Goal: Task Accomplishment & Management: Complete application form

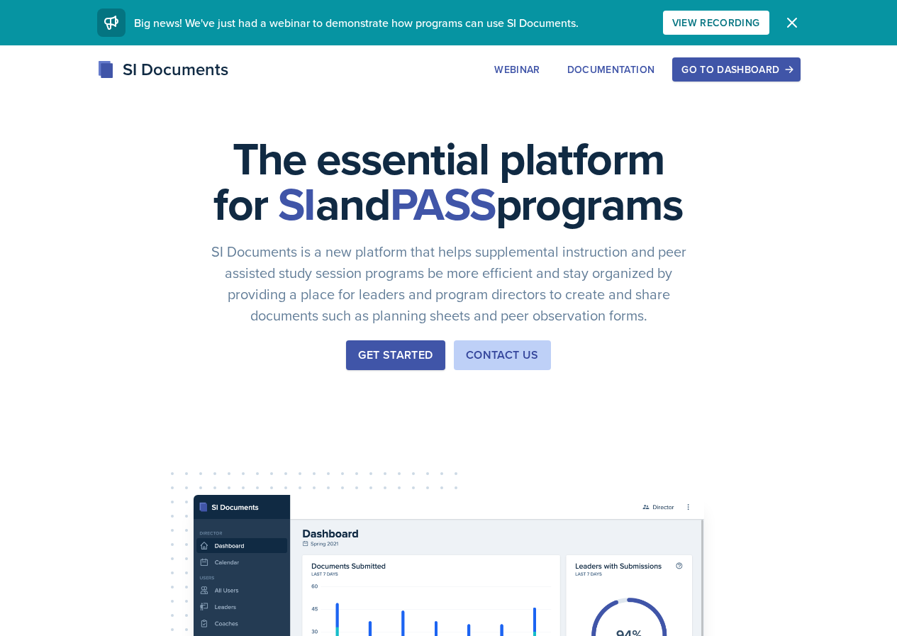
click at [800, 60] on button "Go to Dashboard" at bounding box center [737, 69] width 128 height 24
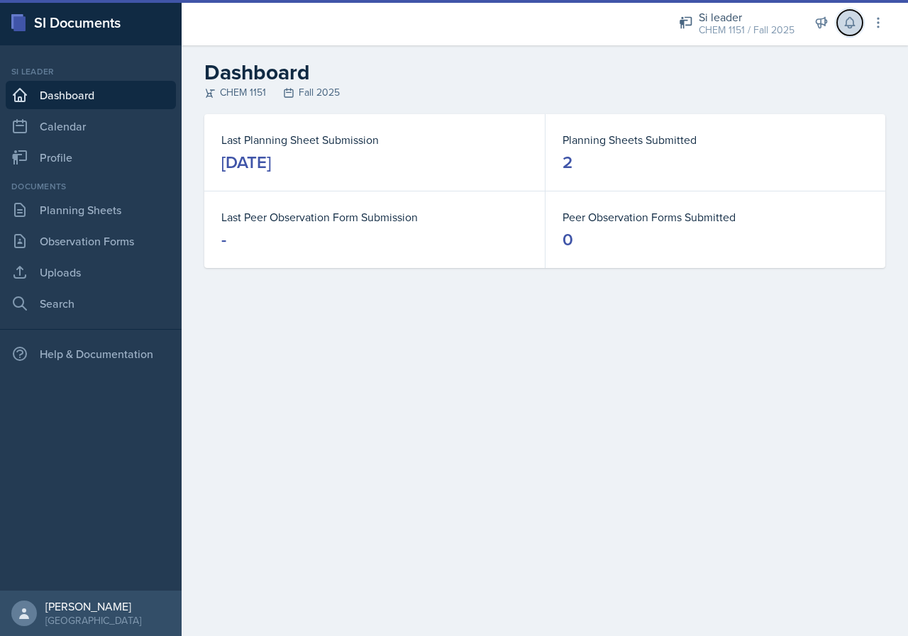
click at [846, 31] on button at bounding box center [850, 23] width 26 height 26
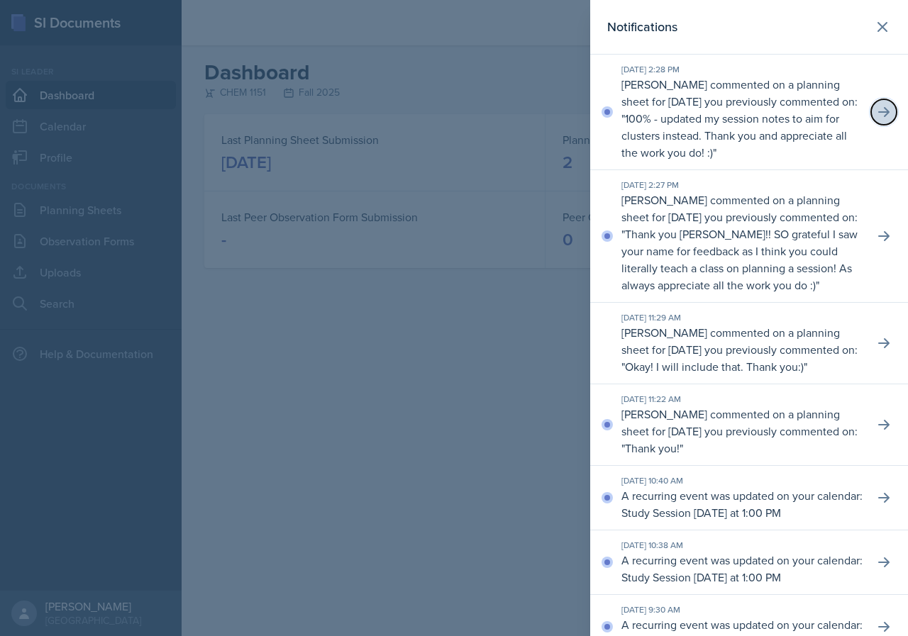
click at [878, 116] on icon at bounding box center [883, 112] width 11 height 10
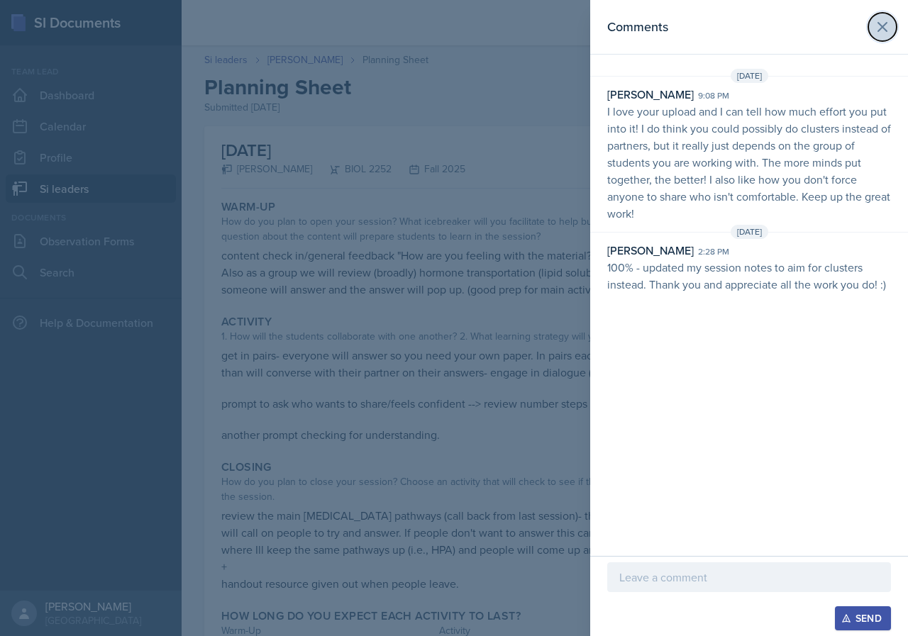
click at [885, 31] on icon at bounding box center [882, 27] width 9 height 9
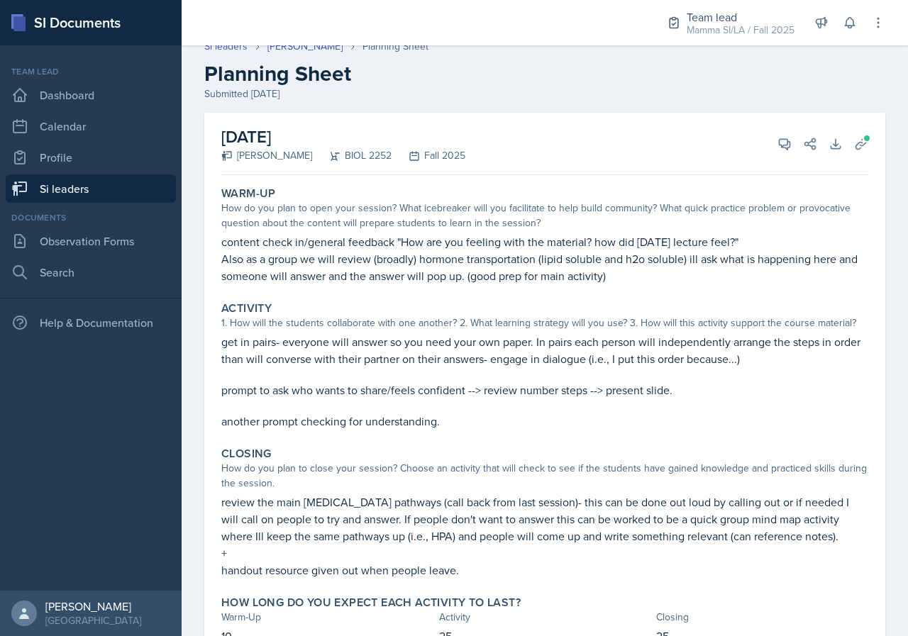
scroll to position [8, 0]
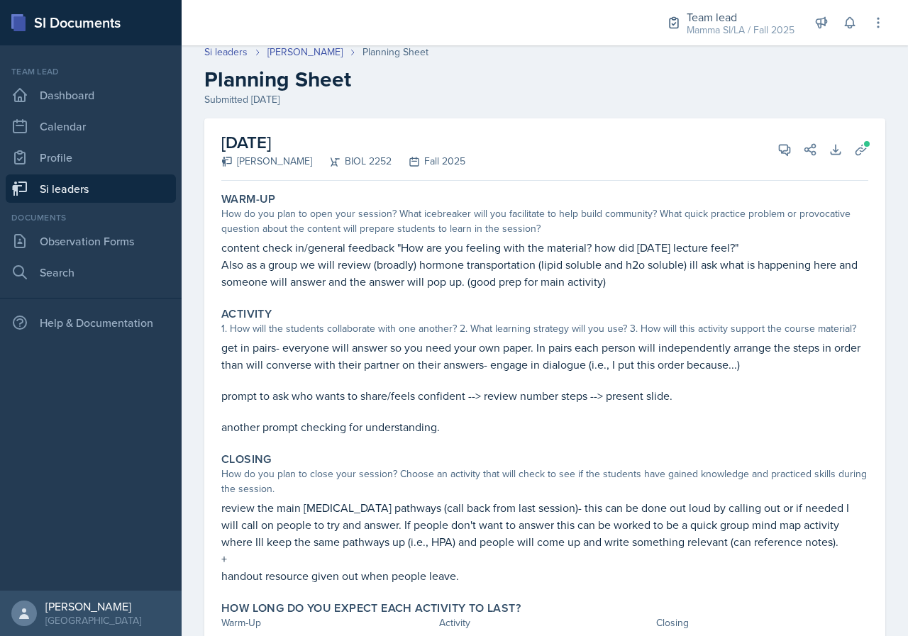
click at [130, 197] on link "Si leaders" at bounding box center [91, 189] width 170 height 28
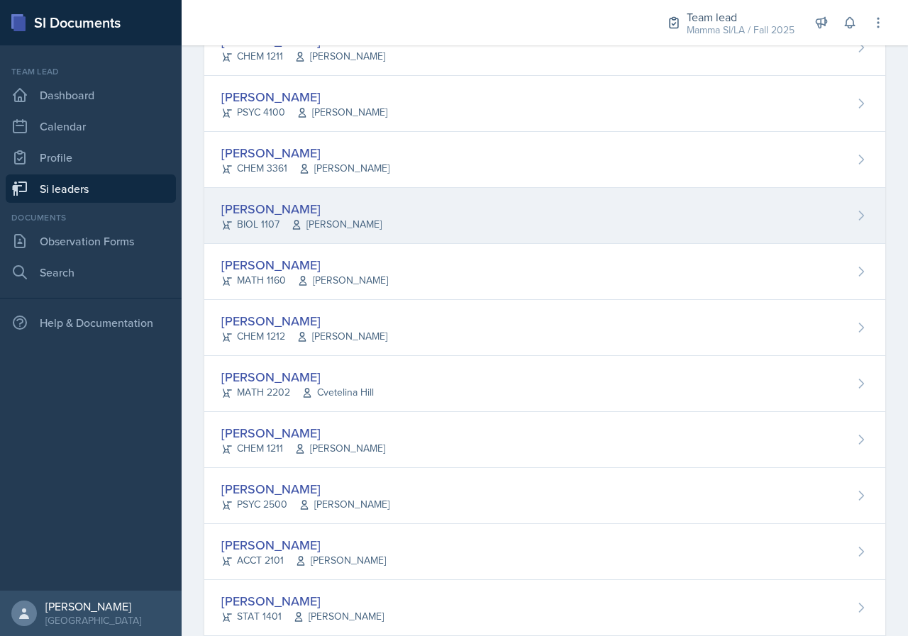
scroll to position [851, 0]
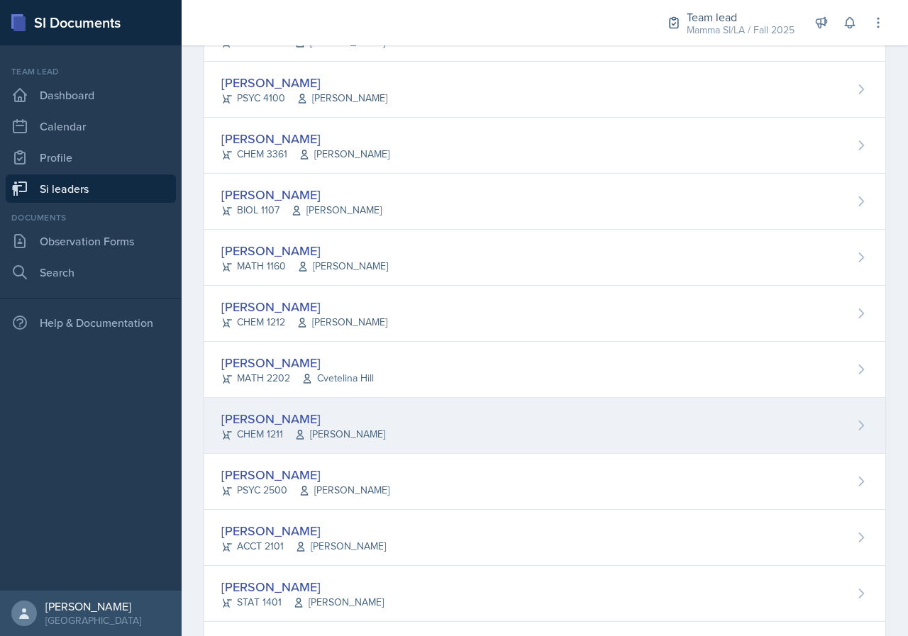
click at [391, 416] on div "[PERSON_NAME] CHEM 1211 [PERSON_NAME]" at bounding box center [544, 426] width 681 height 56
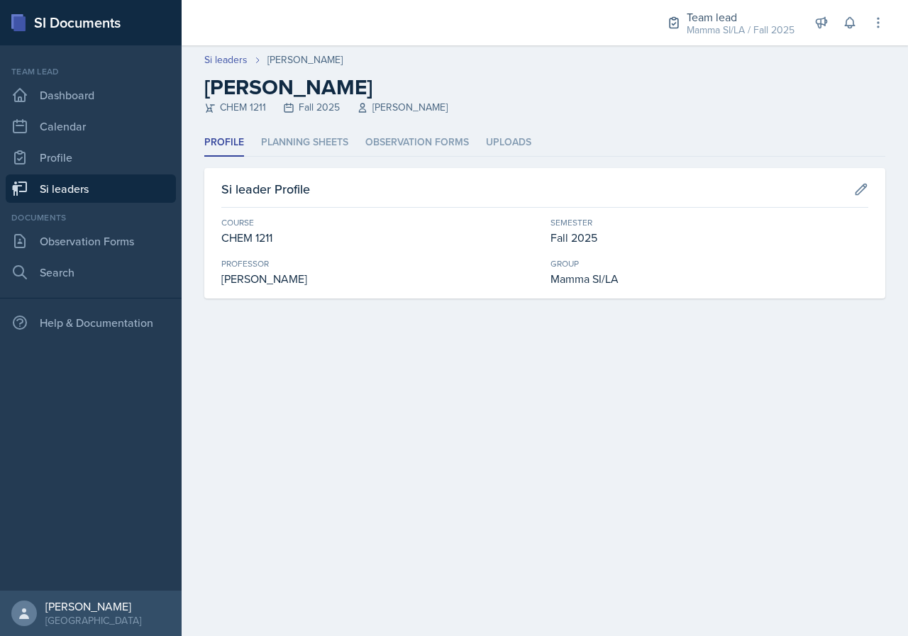
click at [315, 173] on div "Si leader Profile Course CHEM 1211 Semester Fall 2025 Professor [PERSON_NAME] G…" at bounding box center [544, 233] width 681 height 131
click at [314, 133] on li "Planning Sheets" at bounding box center [304, 143] width 87 height 28
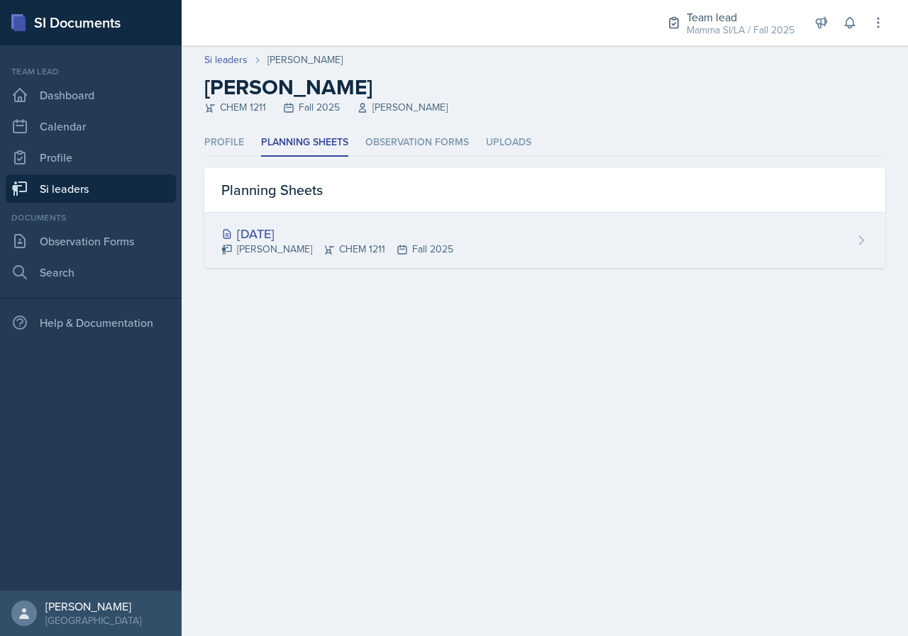
click at [419, 255] on div "[PERSON_NAME] CHEM 1211 Fall 2025" at bounding box center [337, 249] width 232 height 15
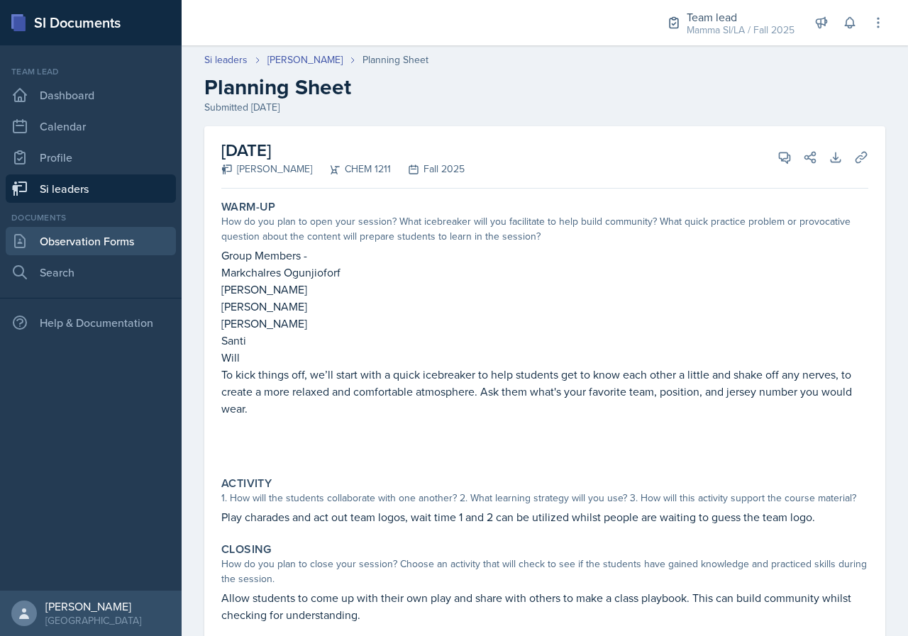
click at [123, 243] on link "Observation Forms" at bounding box center [91, 241] width 170 height 28
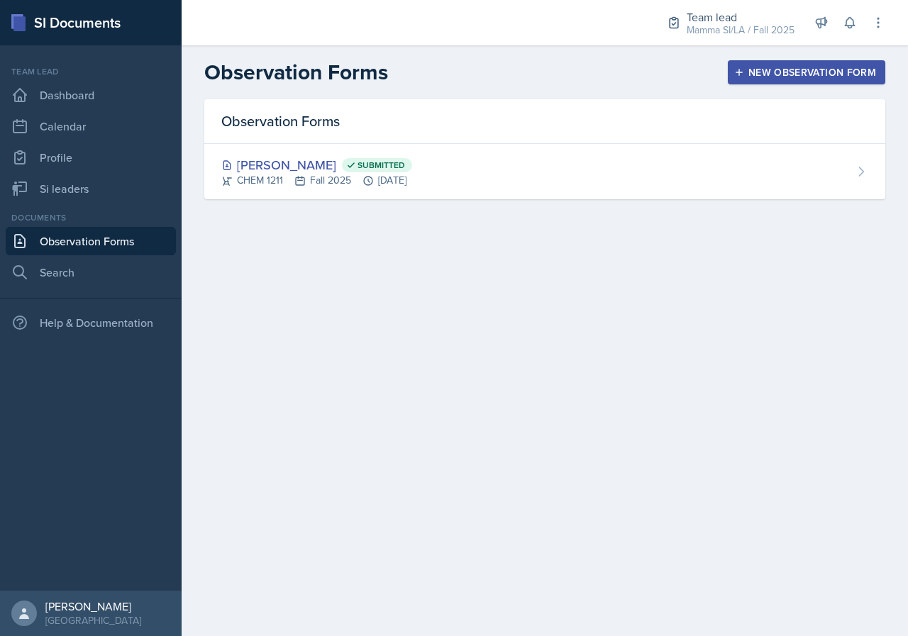
click at [746, 84] on div "Observation Forms New Observation Form" at bounding box center [545, 73] width 726 height 26
click at [758, 69] on div "New Observation Form" at bounding box center [806, 72] width 139 height 11
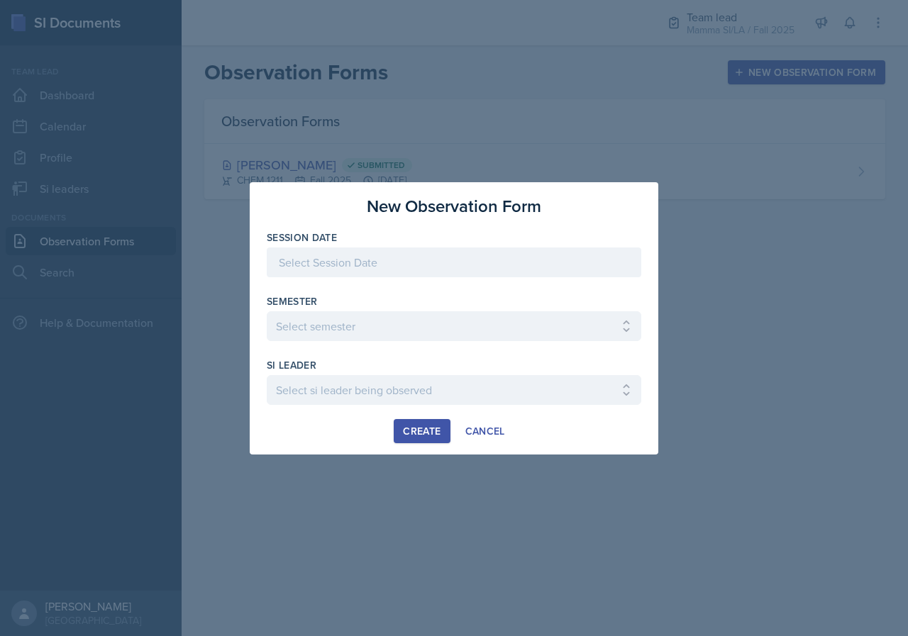
click at [477, 255] on div at bounding box center [454, 263] width 375 height 30
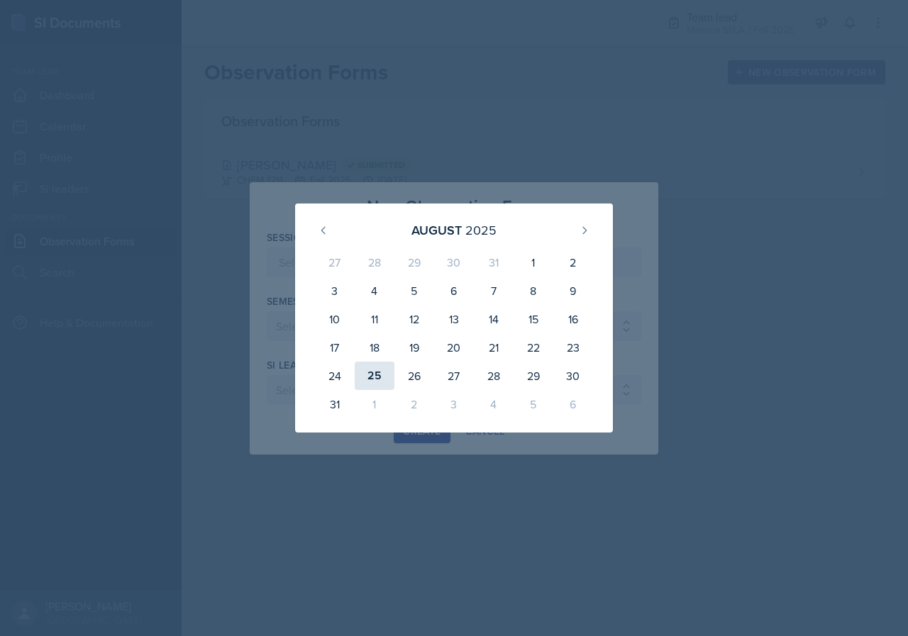
click at [375, 380] on div "25" at bounding box center [375, 376] width 40 height 28
type input "[DATE]"
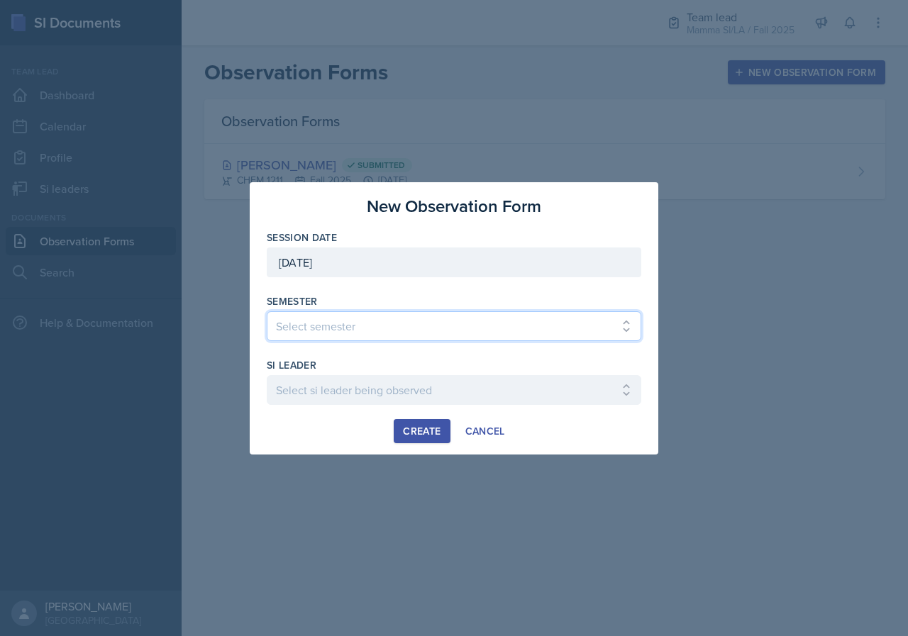
click at [358, 328] on select "Select semester All Spring 2021 Summer 2021 Spring 2022 Fall 2020 Fall 2021 Fal…" at bounding box center [454, 326] width 375 height 30
select select "2bed604d-1099-4043-b1bc-2365e8740244"
click at [267, 311] on select "Select semester All Spring 2021 Summer 2021 Spring 2022 Fall 2020 Fall 2021 Fal…" at bounding box center [454, 326] width 375 height 30
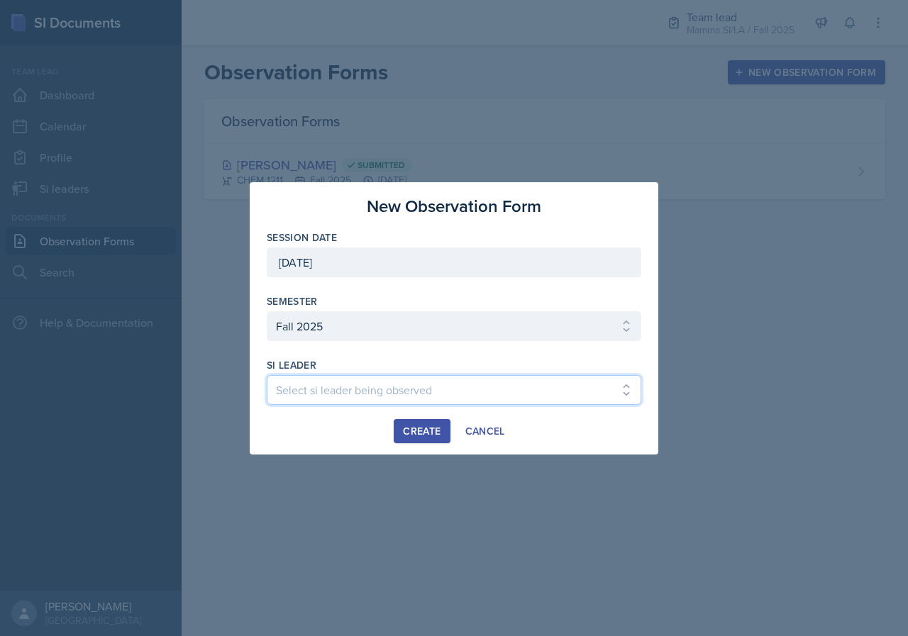
click at [390, 393] on select "Select si leader being observed [PERSON_NAME] / CHEM 1211 / Demon SI of [GEOGRA…" at bounding box center [454, 390] width 375 height 30
select select "ec2082cb-36fd-4c5b-9807-2f6ec643ce4d"
click at [267, 375] on select "Select si leader being observed [PERSON_NAME] / CHEM 1211 / Demon SI of [GEOGRA…" at bounding box center [454, 390] width 375 height 30
click at [440, 423] on button "Create" at bounding box center [422, 431] width 56 height 24
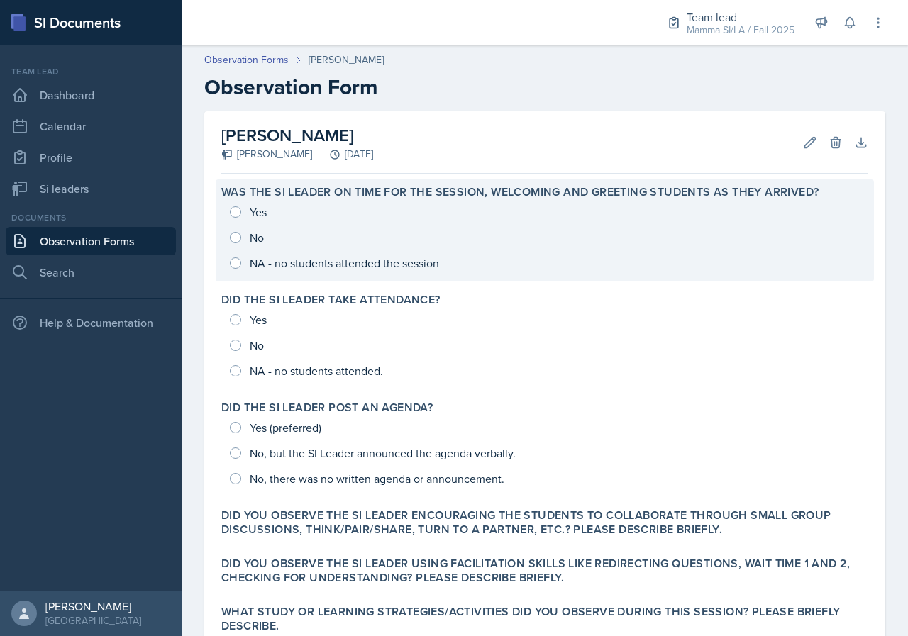
click at [254, 215] on div "Yes No NA - no students attended the session" at bounding box center [544, 237] width 647 height 77
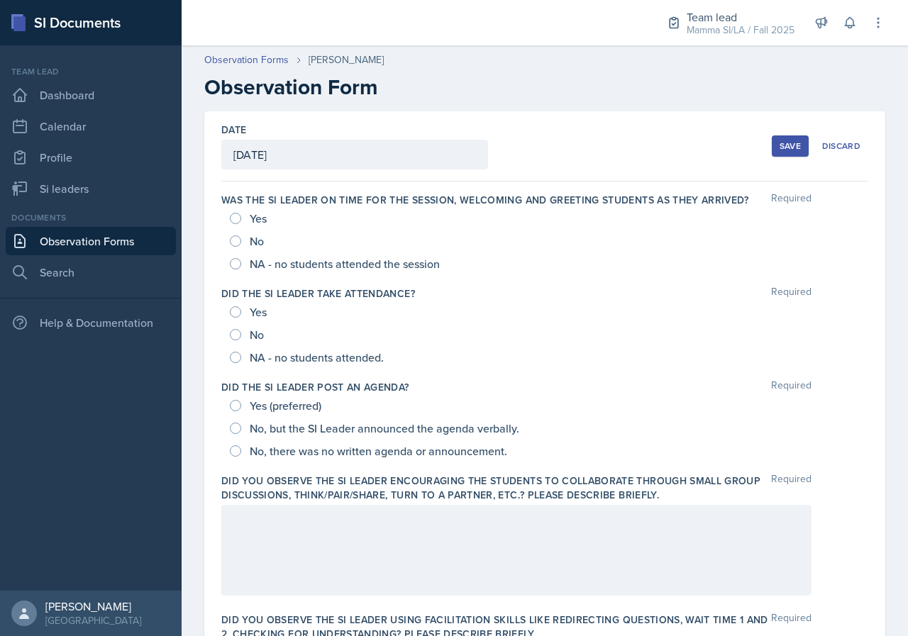
click at [337, 263] on span "NA - no students attended the session" at bounding box center [345, 264] width 190 height 14
click at [241, 263] on input "NA - no students attended the session" at bounding box center [235, 263] width 11 height 11
radio input "true"
click at [369, 357] on span "NA - no students attended." at bounding box center [317, 357] width 134 height 14
click at [241, 357] on input "NA - no students attended." at bounding box center [235, 357] width 11 height 11
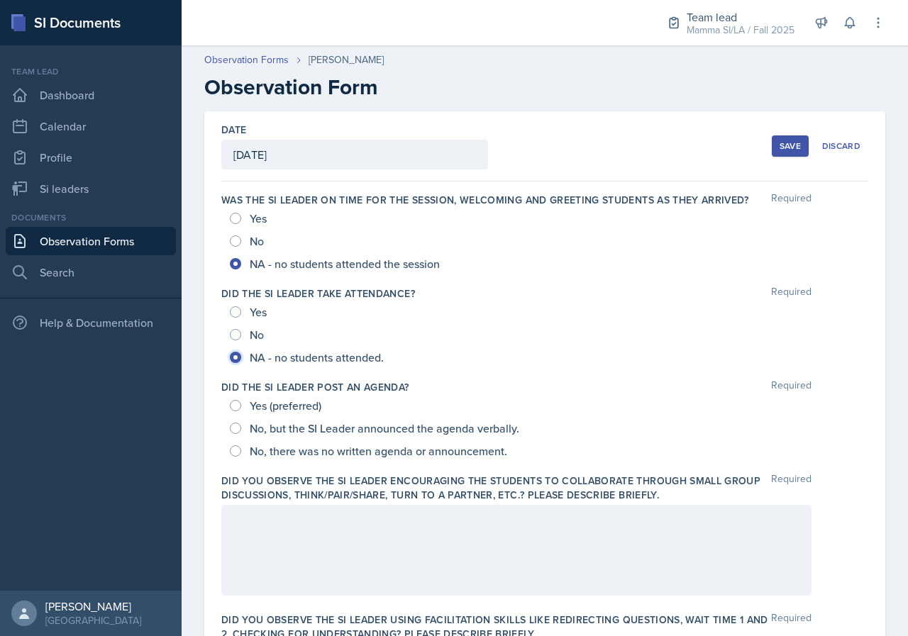
radio input "true"
click at [375, 427] on span "No, but the SI Leader announced the agenda verbally." at bounding box center [385, 428] width 270 height 14
click at [241, 427] on input "No, but the SI Leader announced the agenda verbally." at bounding box center [235, 428] width 11 height 11
radio input "true"
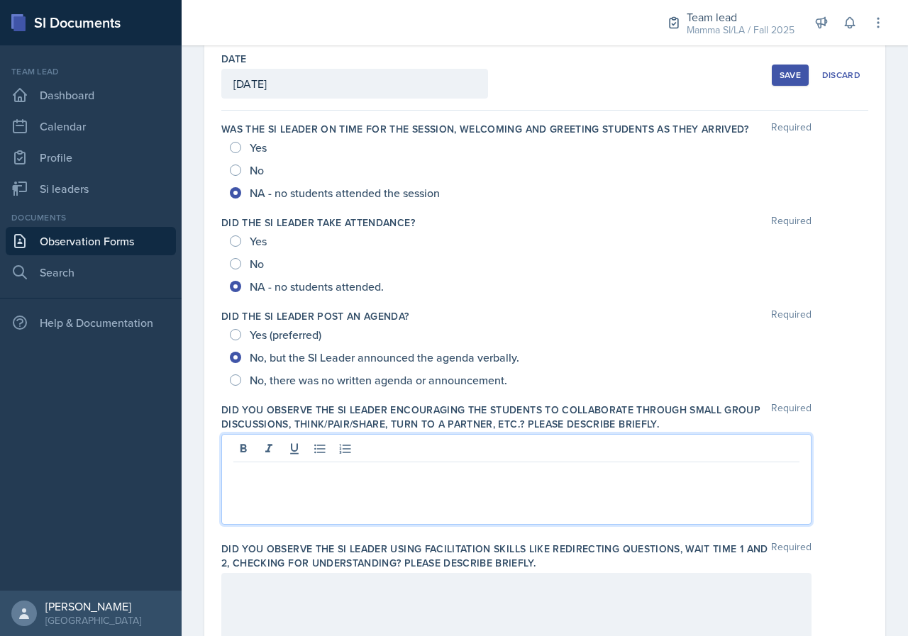
click at [382, 465] on p at bounding box center [516, 473] width 566 height 17
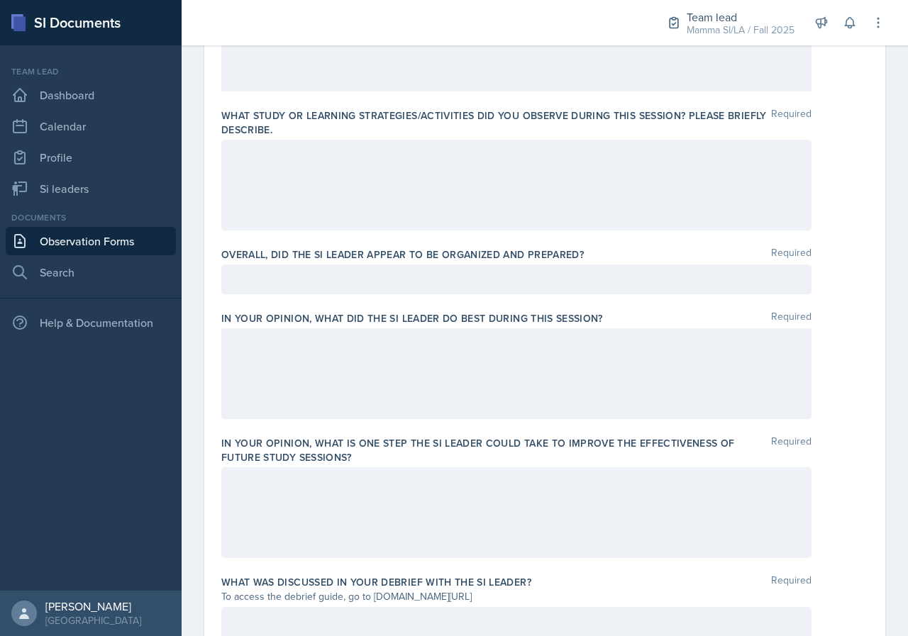
scroll to position [663, 0]
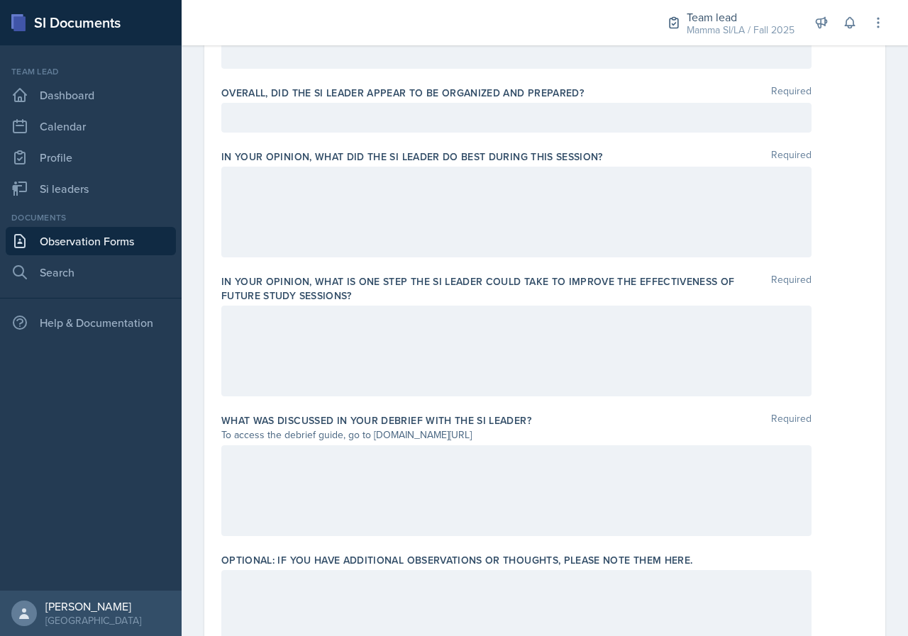
click at [443, 499] on div at bounding box center [516, 491] width 590 height 91
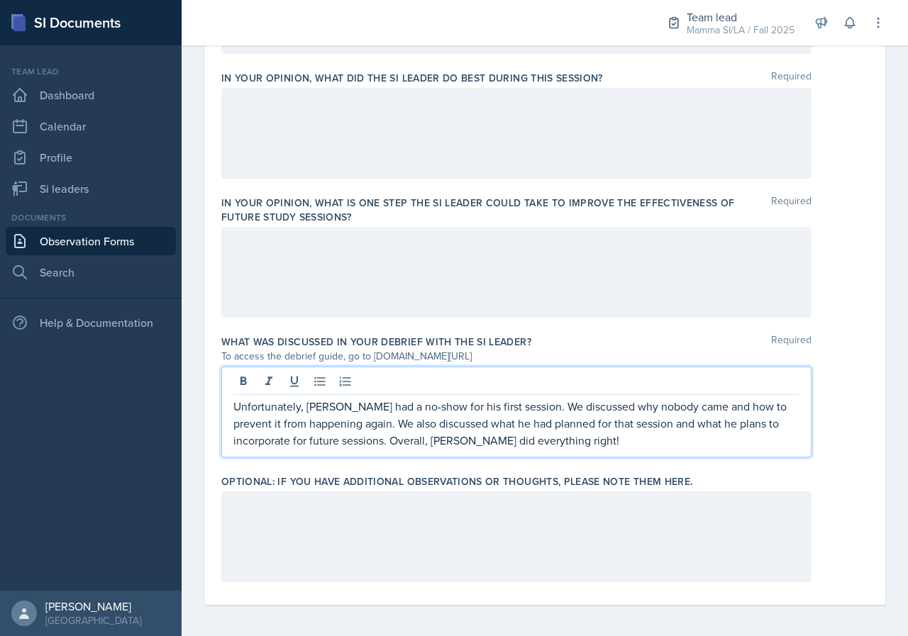
scroll to position [887, 0]
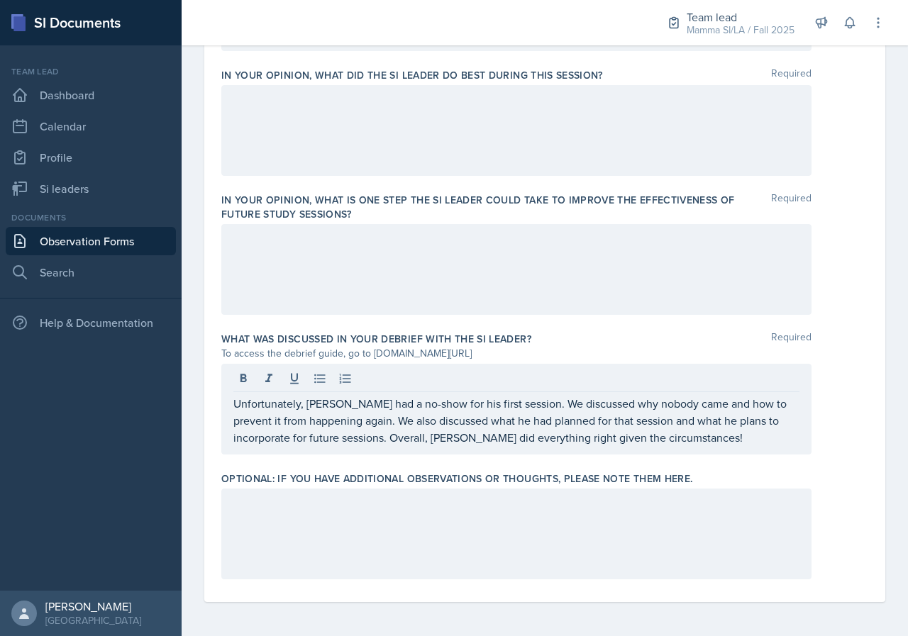
click at [605, 513] on div at bounding box center [516, 534] width 590 height 91
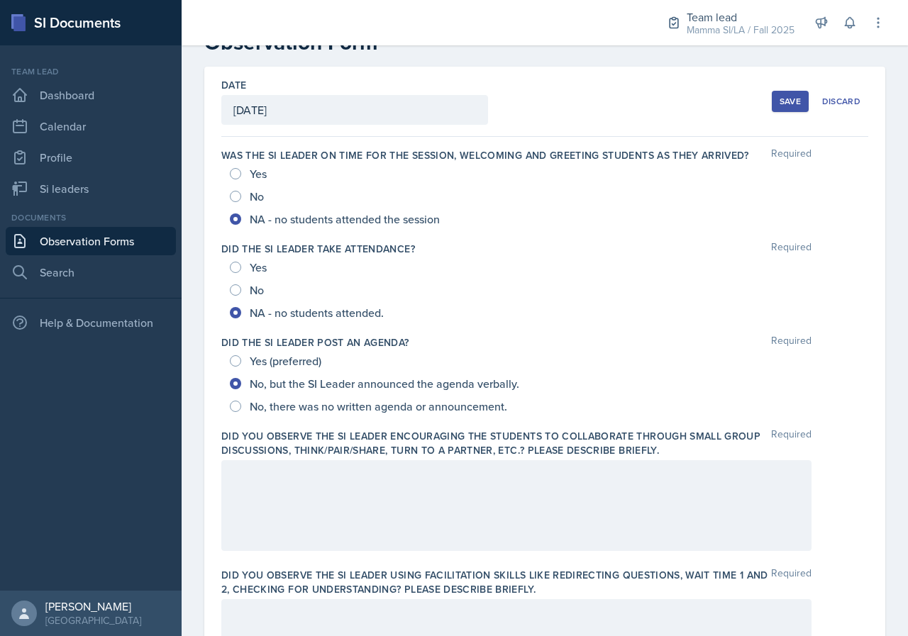
scroll to position [0, 0]
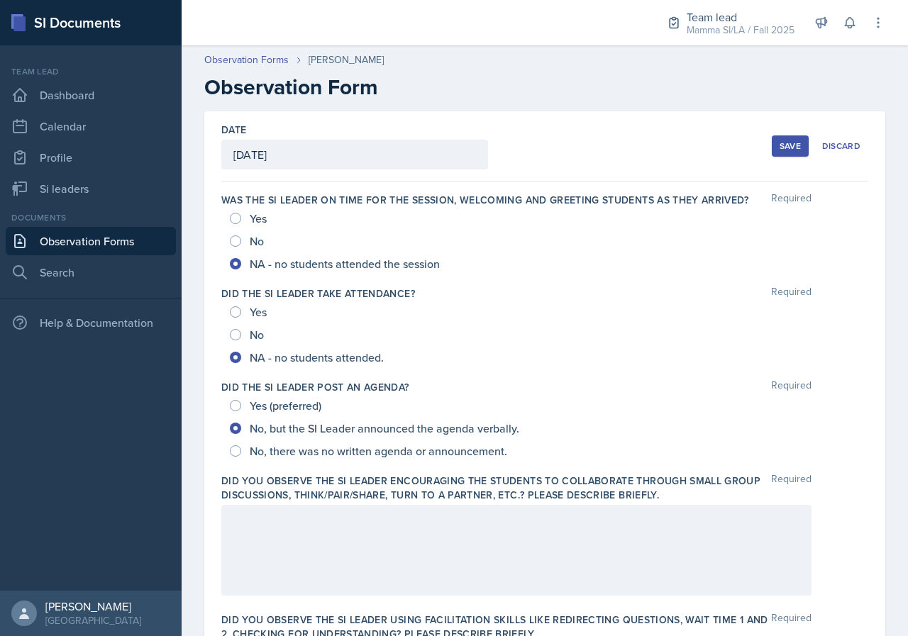
click at [777, 138] on button "Save" at bounding box center [790, 146] width 37 height 21
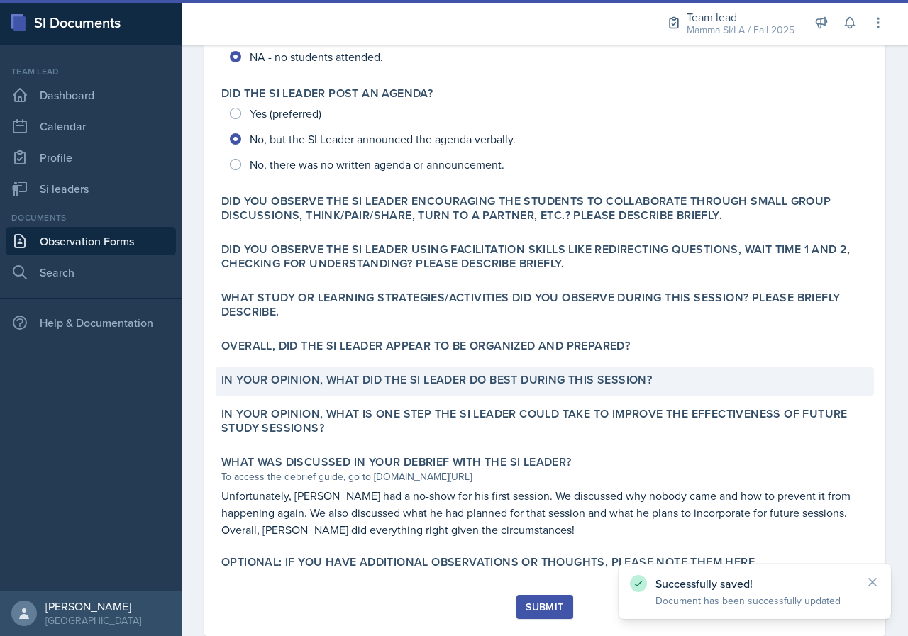
scroll to position [348, 0]
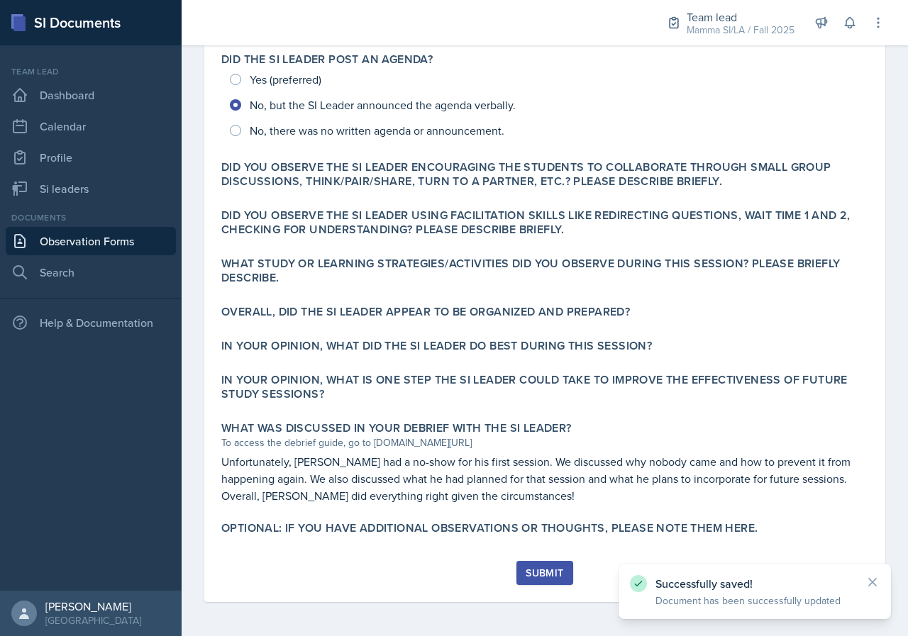
click at [556, 570] on div "Submit" at bounding box center [545, 573] width 38 height 11
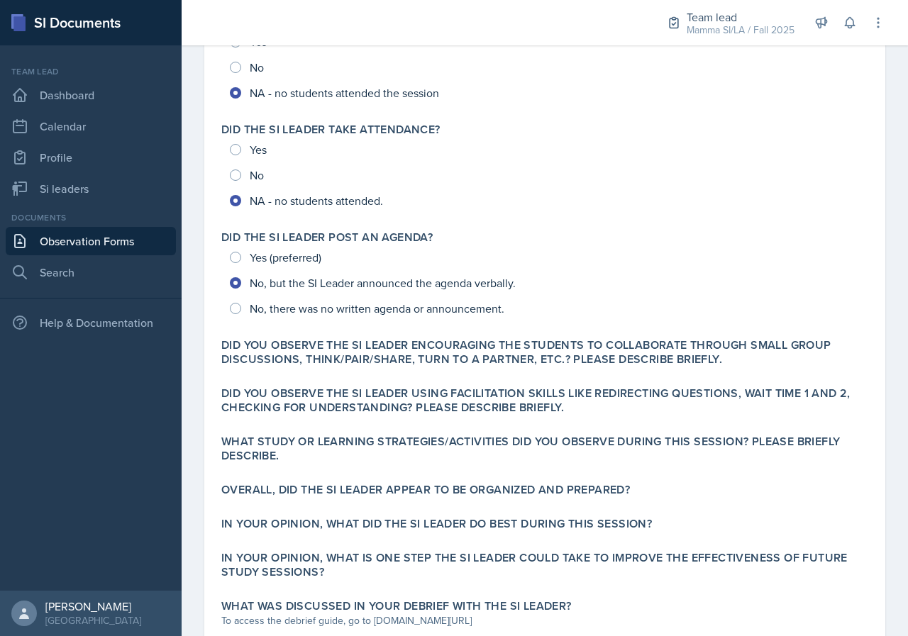
scroll to position [136, 0]
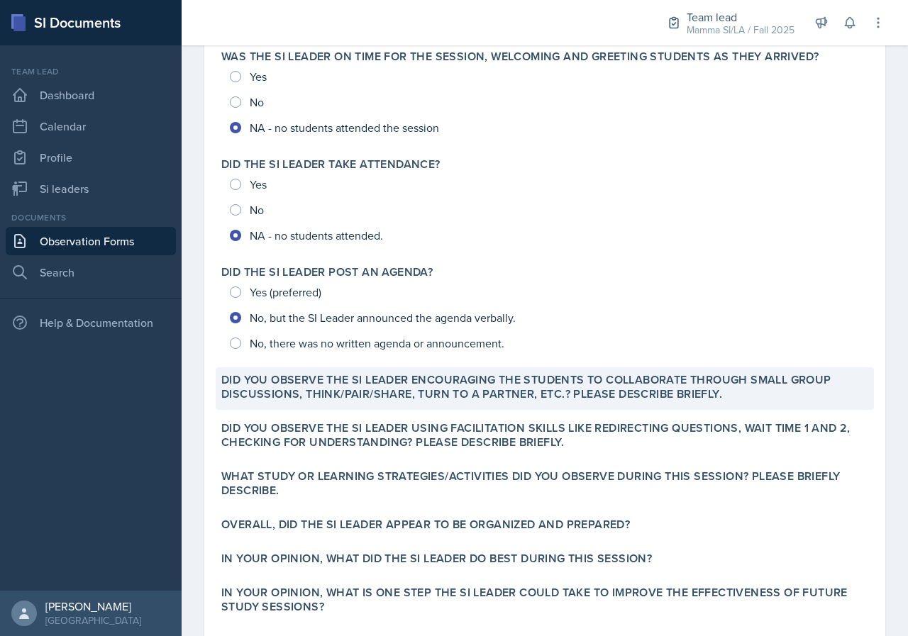
click at [592, 394] on label "Did you observe the SI Leader encouraging the students to collaborate through s…" at bounding box center [544, 387] width 647 height 28
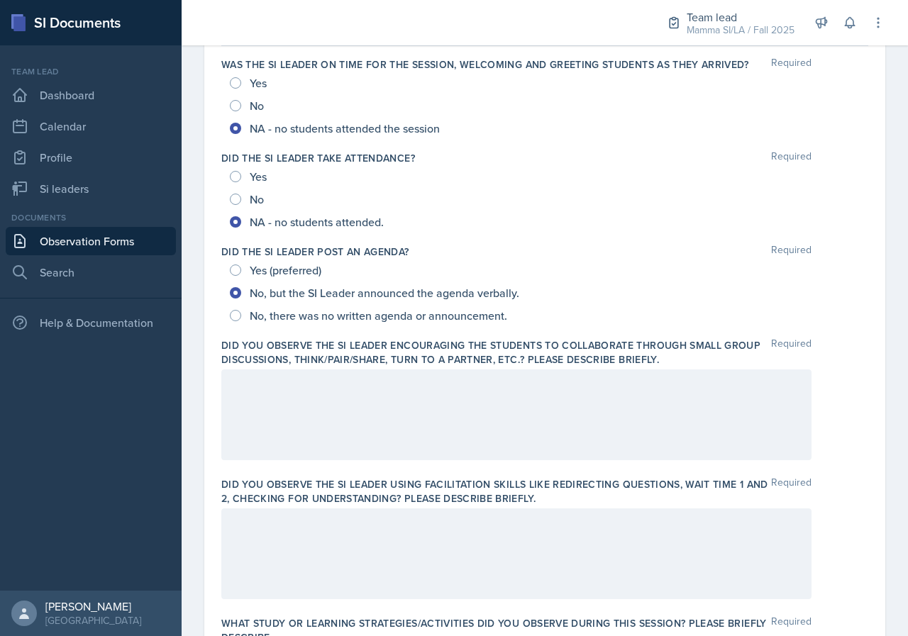
click at [514, 414] on div at bounding box center [516, 415] width 590 height 91
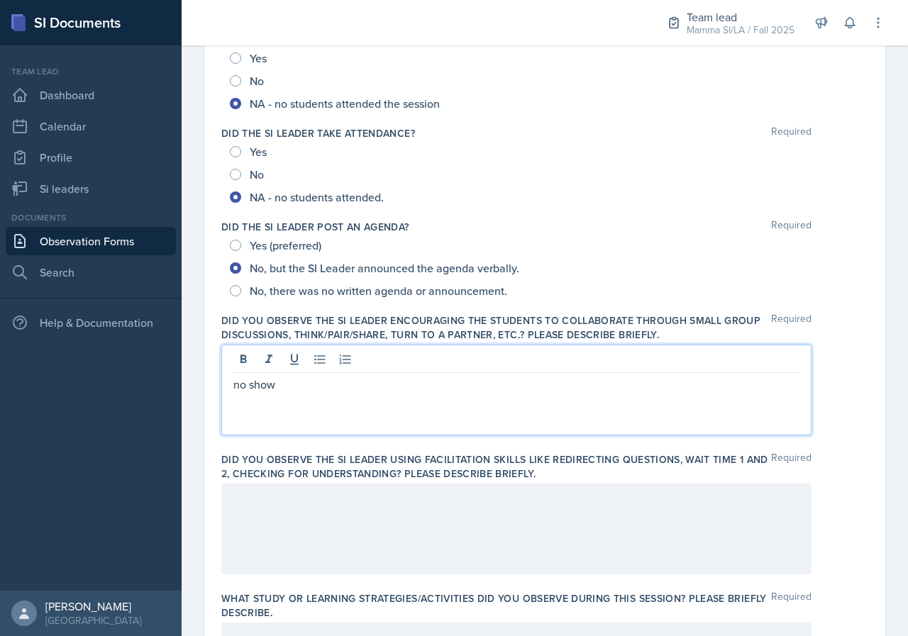
click at [543, 534] on div at bounding box center [516, 529] width 590 height 91
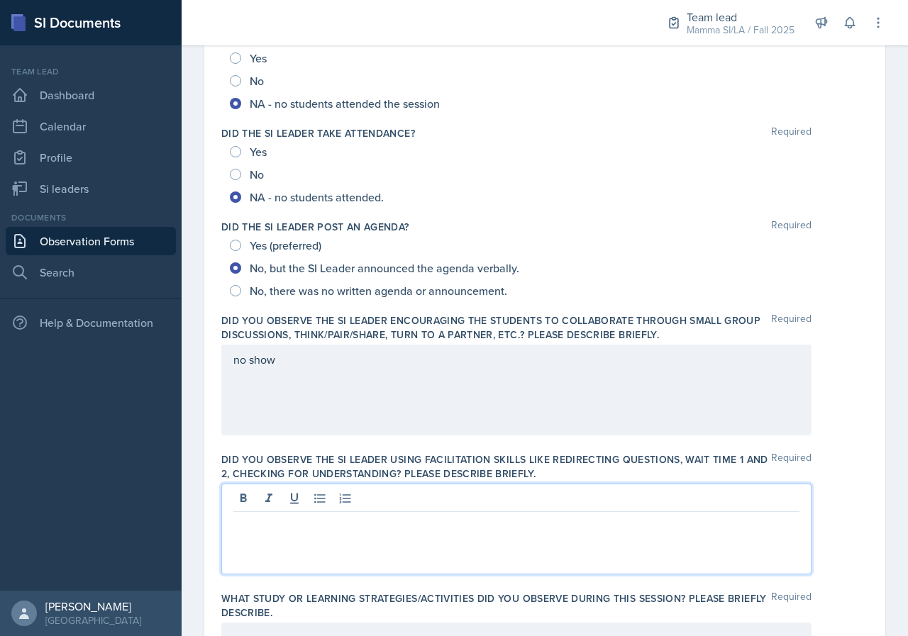
scroll to position [185, 0]
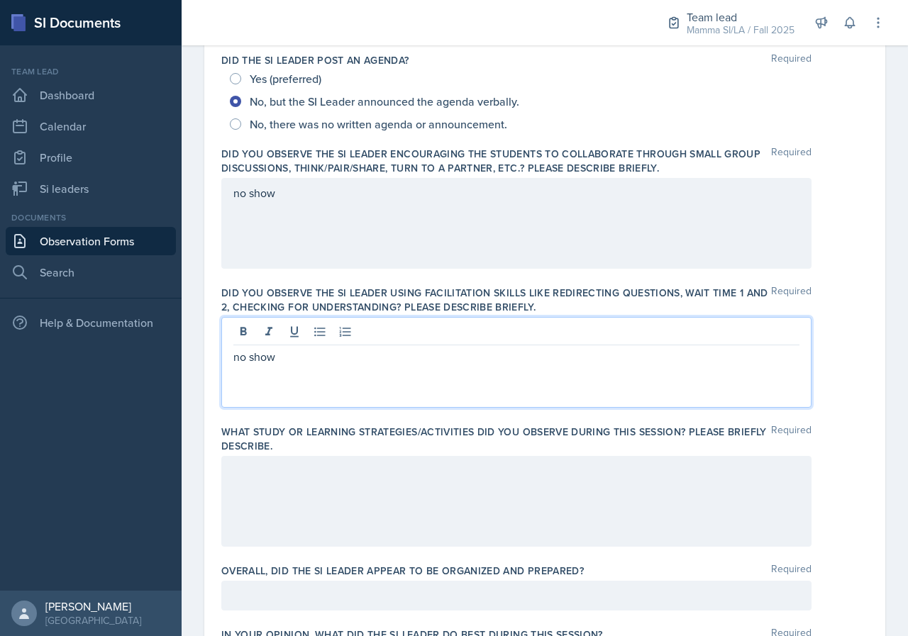
click at [460, 497] on div at bounding box center [516, 501] width 590 height 91
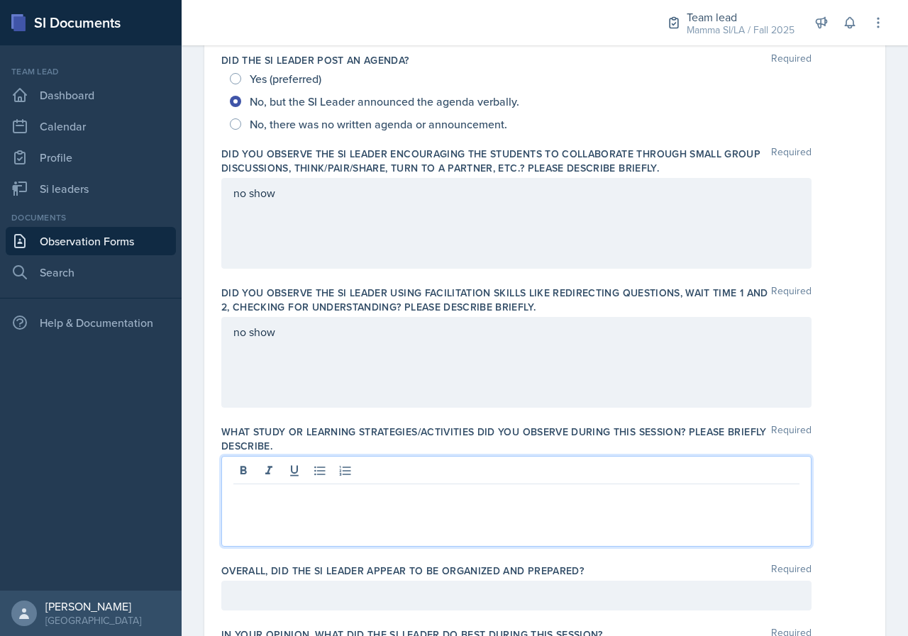
scroll to position [352, 0]
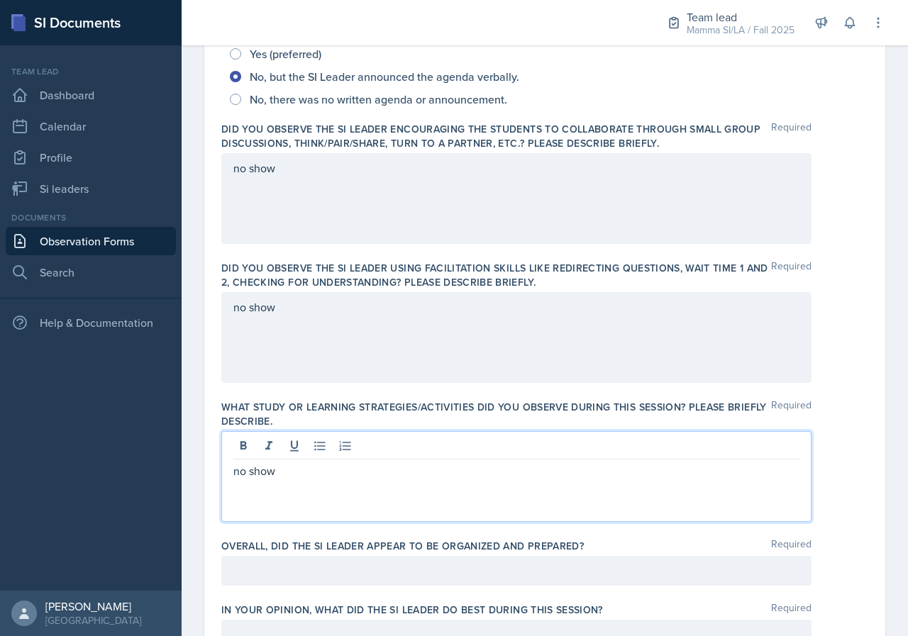
click at [451, 559] on div at bounding box center [516, 571] width 590 height 30
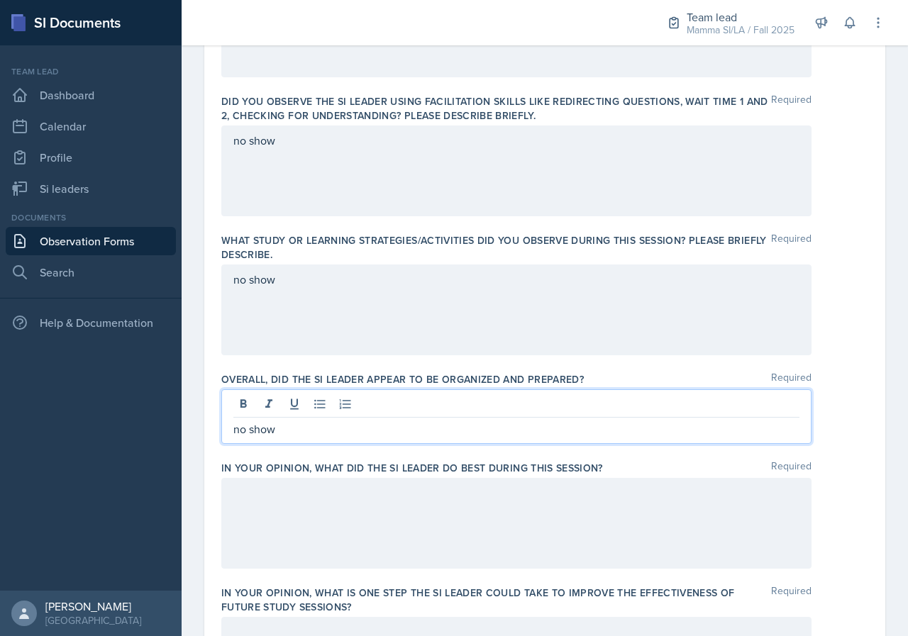
click at [389, 524] on div at bounding box center [516, 523] width 590 height 91
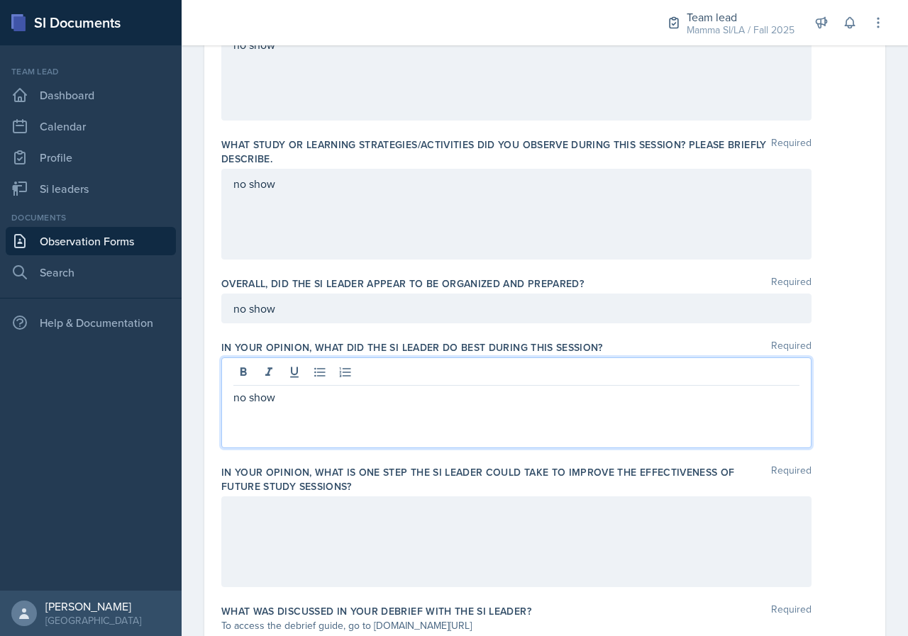
click at [384, 524] on div at bounding box center [516, 542] width 590 height 91
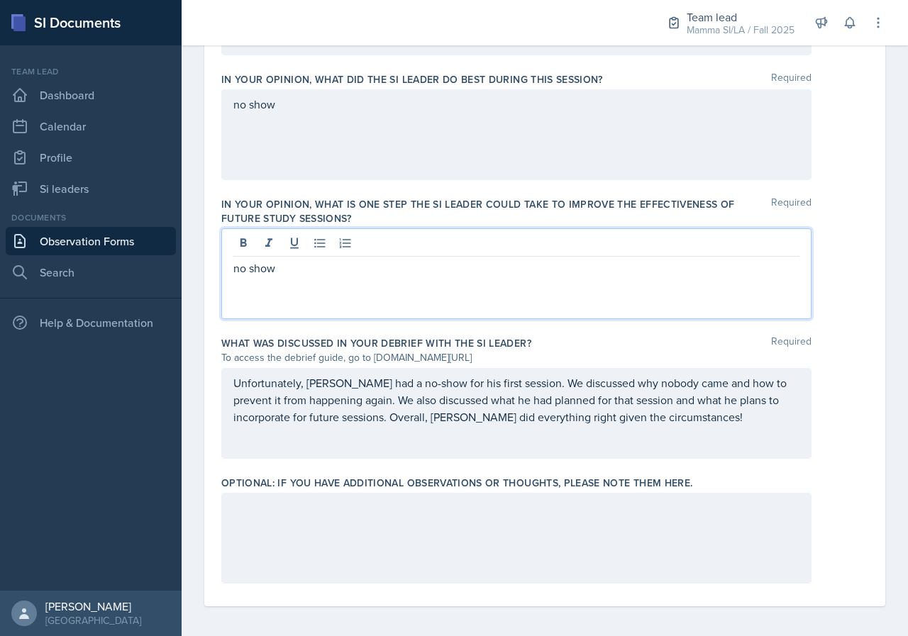
scroll to position [887, 0]
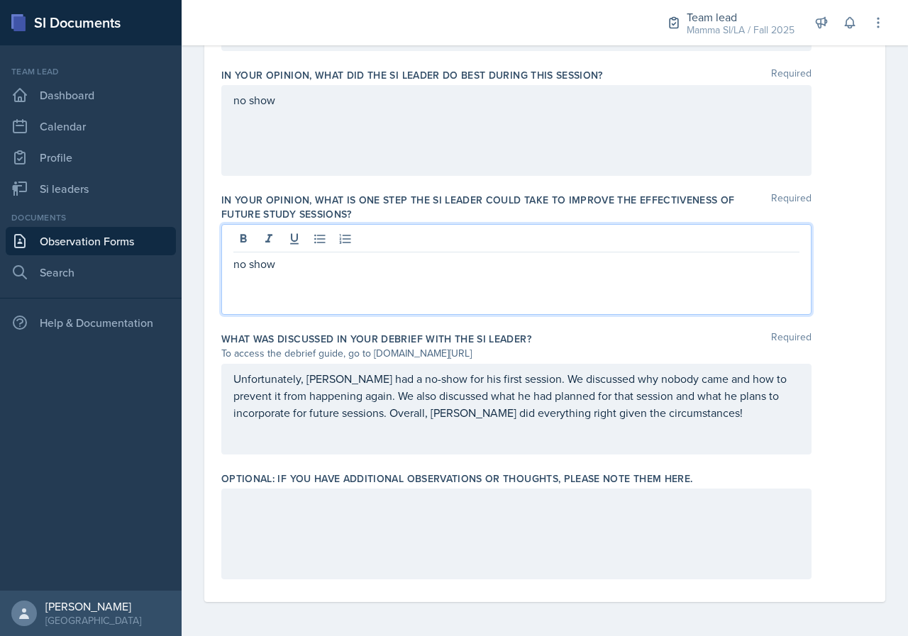
click at [372, 522] on div at bounding box center [516, 534] width 590 height 91
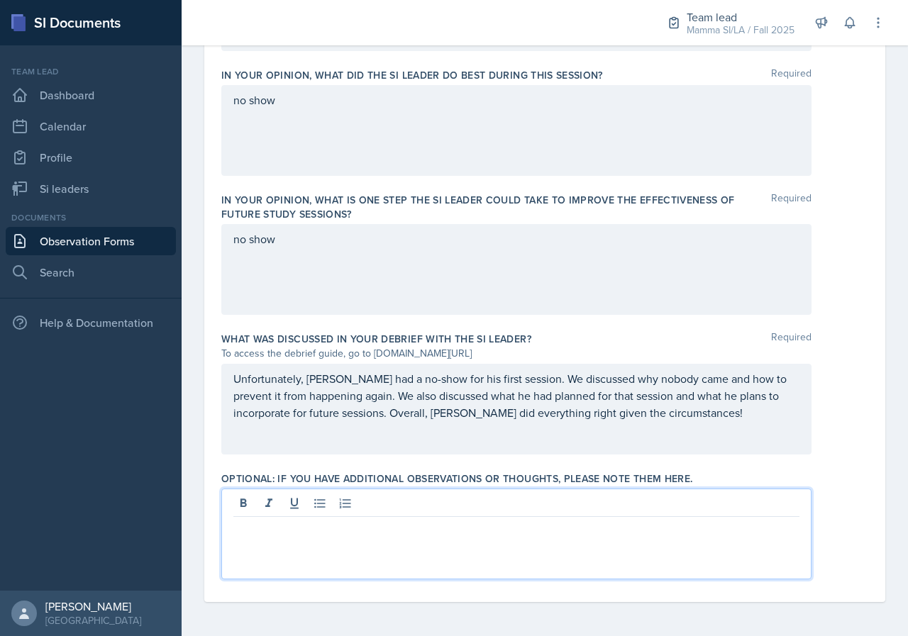
click at [820, 444] on div "Unfortunately, [PERSON_NAME] had a no-show for his first session. We discussed …" at bounding box center [544, 409] width 647 height 91
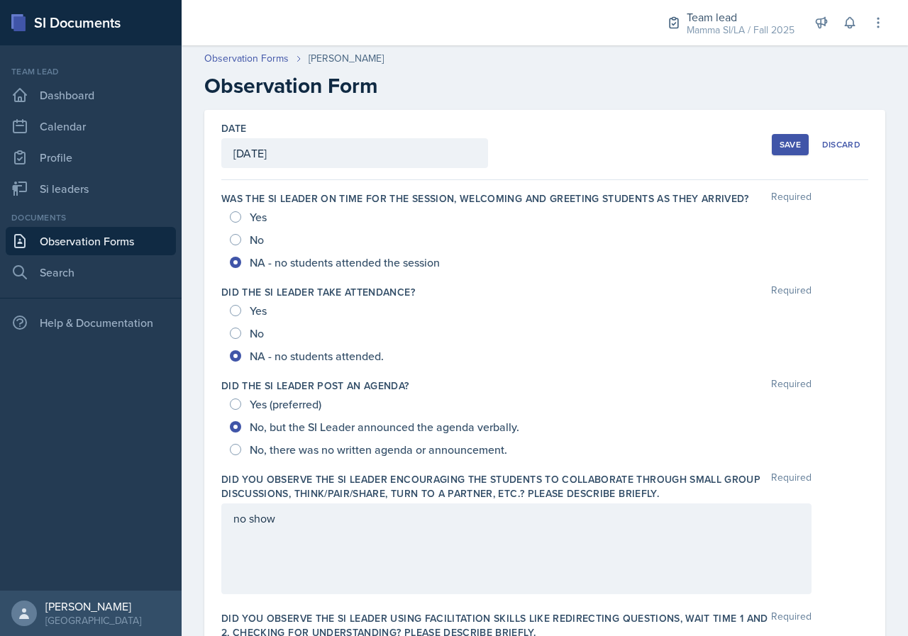
scroll to position [0, 0]
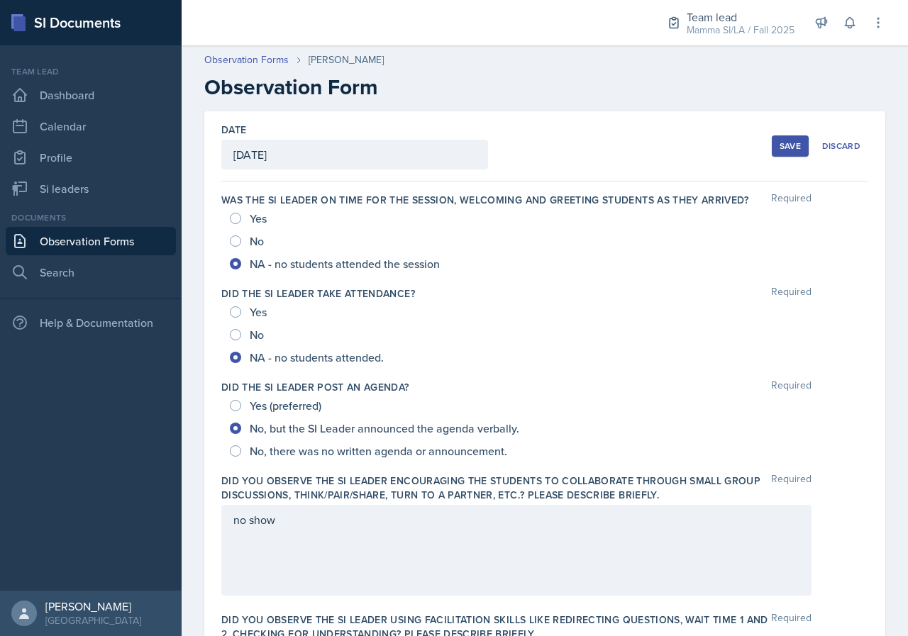
click at [791, 148] on button "Save" at bounding box center [790, 146] width 37 height 21
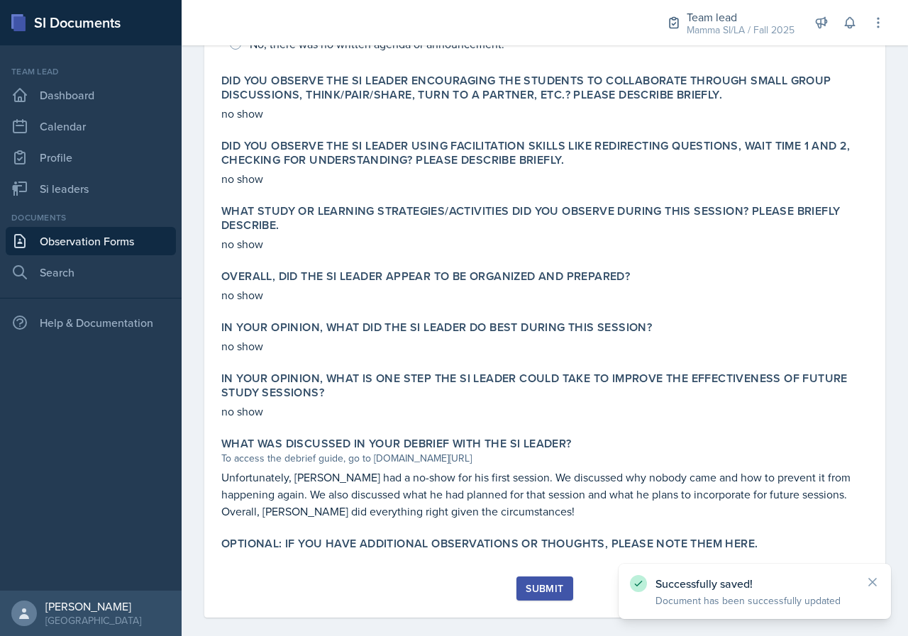
scroll to position [451, 0]
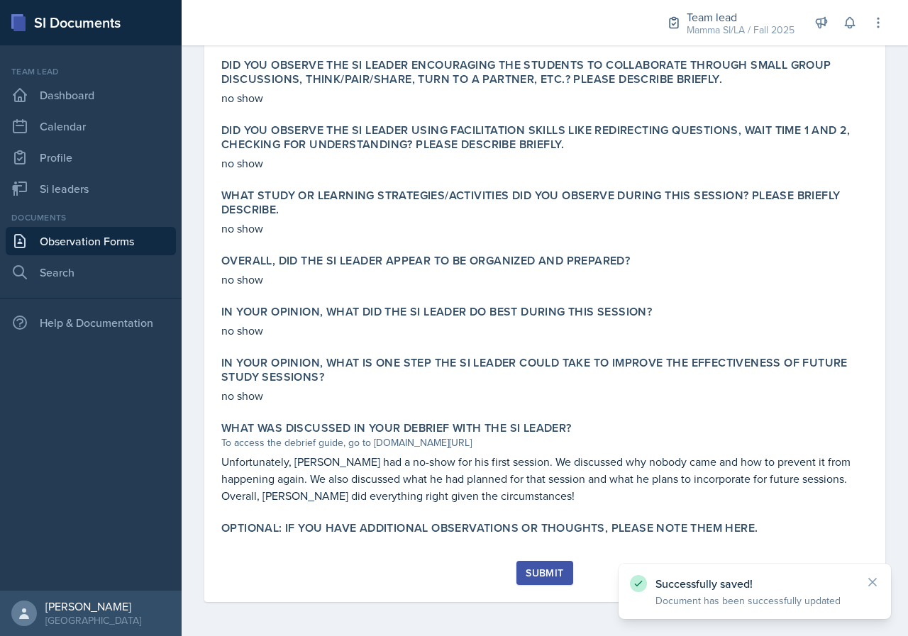
click at [555, 576] on div "Submit" at bounding box center [545, 573] width 38 height 11
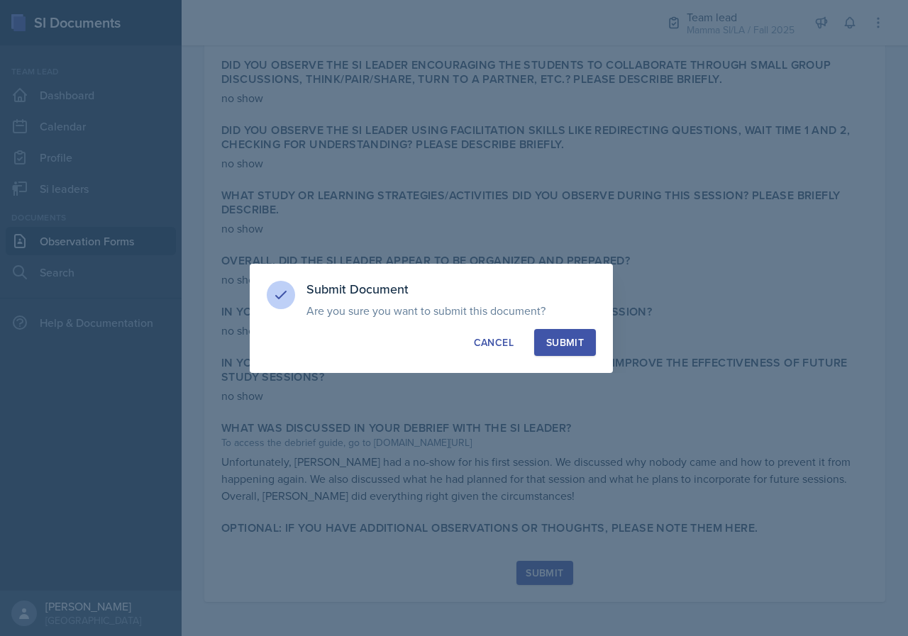
click at [575, 345] on div "Submit" at bounding box center [565, 343] width 38 height 14
radio input "true"
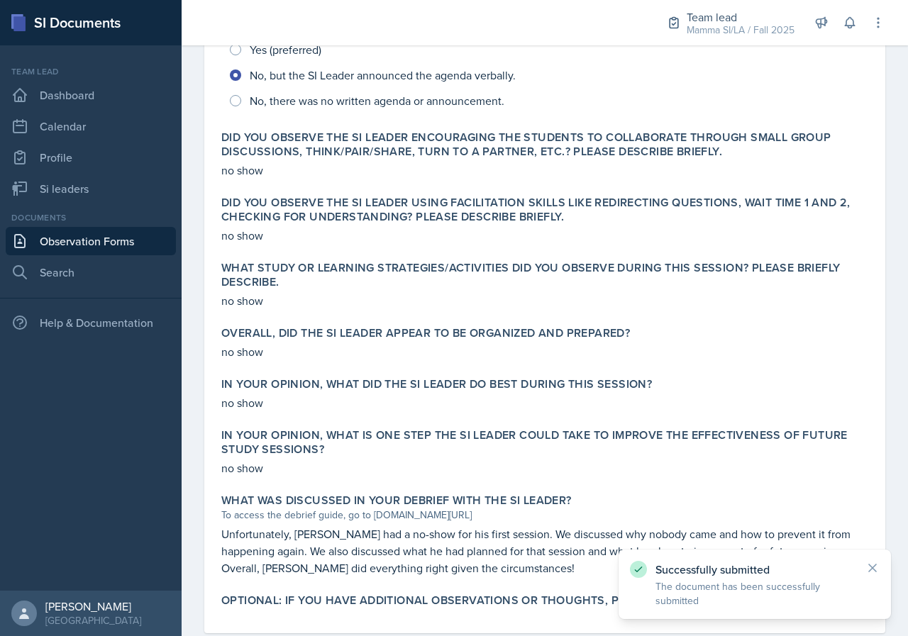
scroll to position [126, 0]
